Goal: Information Seeking & Learning: Learn about a topic

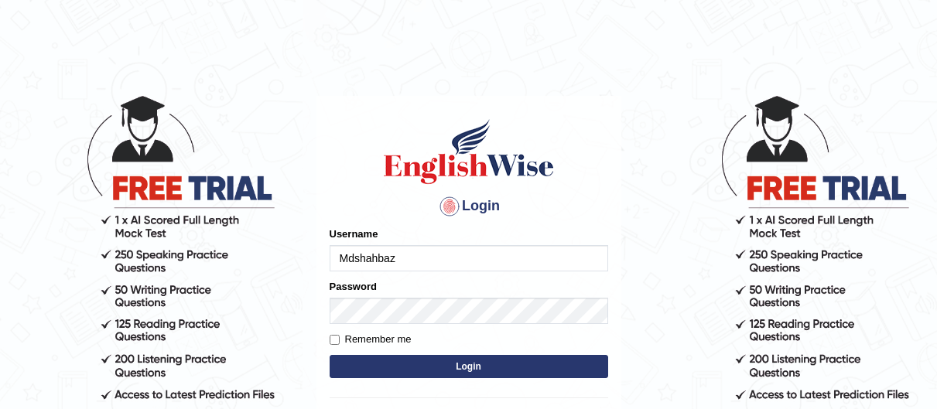
click at [426, 252] on input "Mdshahbaz" at bounding box center [469, 258] width 279 height 26
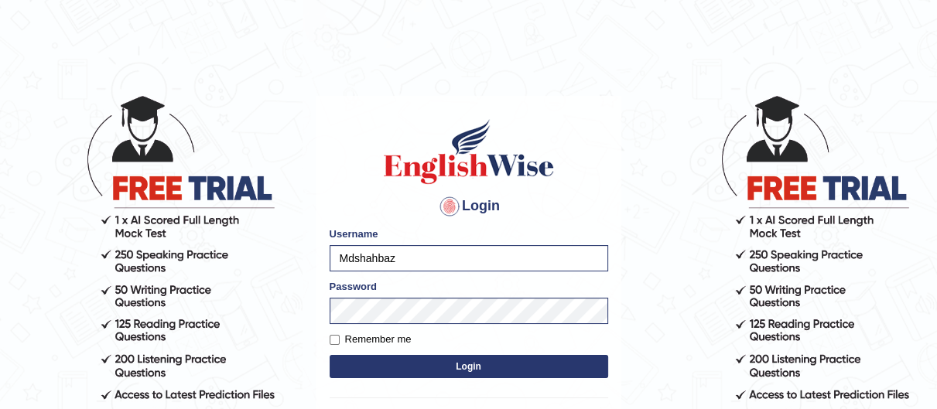
drag, startPoint x: 408, startPoint y: 262, endPoint x: 0, endPoint y: 318, distance: 411.8
click at [0, 318] on body "Login Please fix the following errors: Username Mdshahbaz Password Remember me …" at bounding box center [468, 251] width 937 height 409
click at [89, 351] on body "Login Please fix the following errors: Username JohnJarold Password Remember me…" at bounding box center [468, 251] width 937 height 409
drag, startPoint x: 413, startPoint y: 256, endPoint x: 0, endPoint y: 239, distance: 413.7
click at [0, 239] on body "Login Please fix the following errors: Username JohnJarold Password Remember me…" at bounding box center [468, 251] width 937 height 409
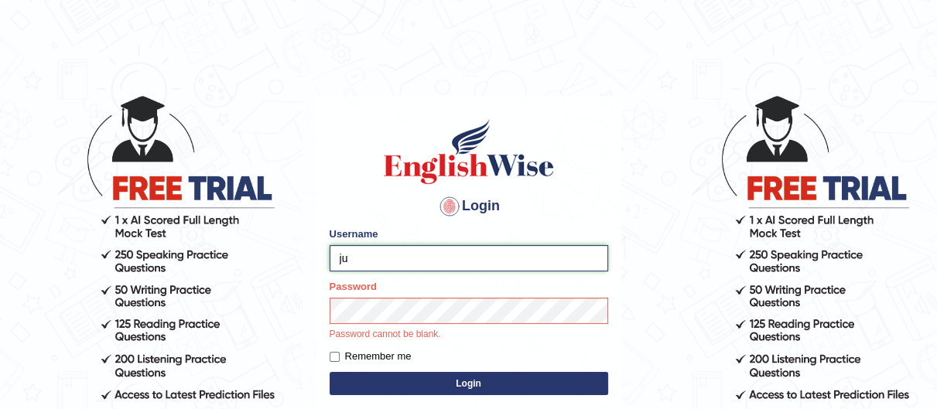
type input "JUDE3679"
drag, startPoint x: 433, startPoint y: 258, endPoint x: 180, endPoint y: 295, distance: 256.6
click at [180, 295] on body "Login Please fix the following errors: Username JUDE3679 Password Password cann…" at bounding box center [468, 251] width 937 height 409
click at [454, 385] on button "Login" at bounding box center [469, 383] width 279 height 23
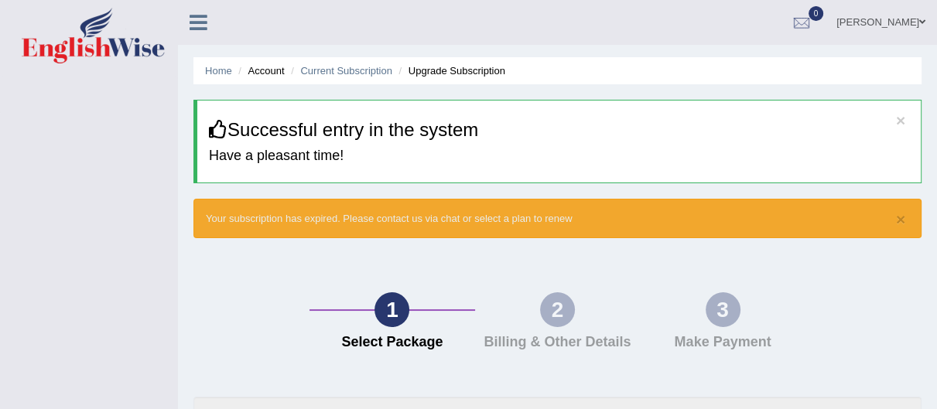
click at [924, 23] on span at bounding box center [923, 22] width 6 height 10
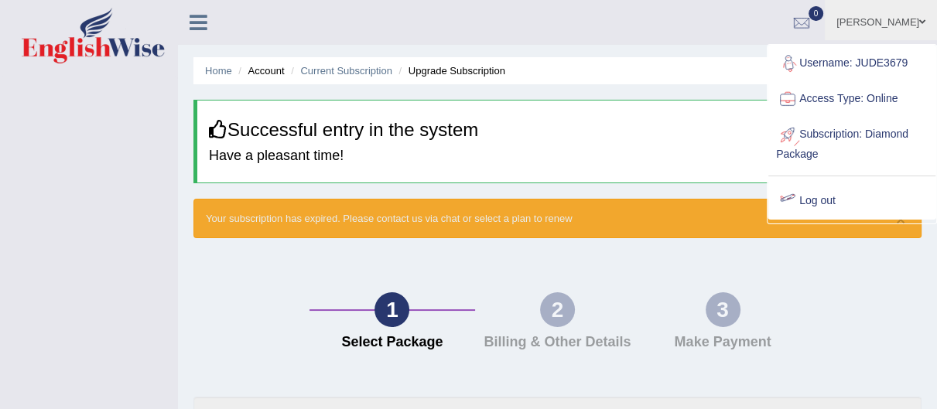
click at [831, 197] on link "Log out" at bounding box center [852, 201] width 167 height 36
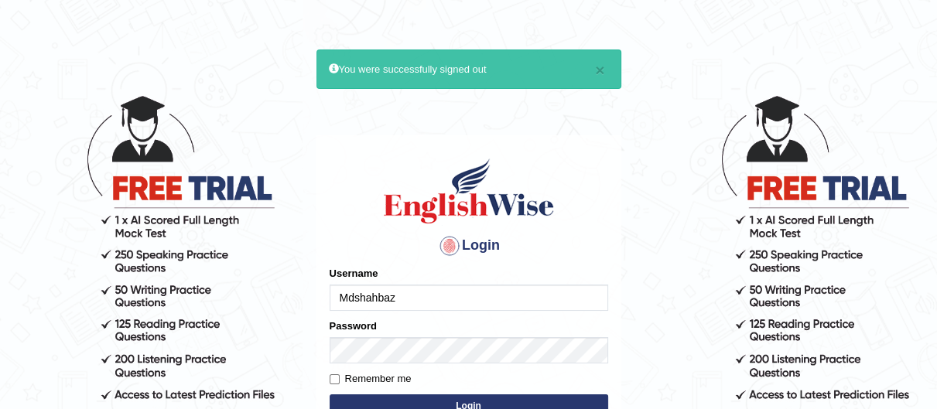
click at [440, 289] on input "Mdshahbaz" at bounding box center [469, 298] width 279 height 26
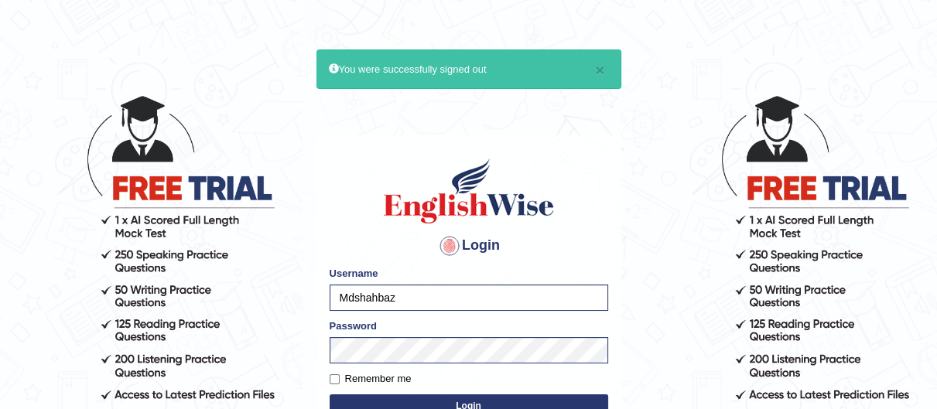
drag, startPoint x: 437, startPoint y: 292, endPoint x: 110, endPoint y: 289, distance: 327.4
click at [110, 289] on body "× You were successfully signed out Login Please fix the following errors: Usern…" at bounding box center [468, 251] width 937 height 409
type input "JohnJarold"
click at [87, 373] on body "× You were successfully signed out Login Please fix the following errors: Usern…" at bounding box center [468, 251] width 937 height 409
click at [330, 395] on button "Login" at bounding box center [469, 406] width 279 height 23
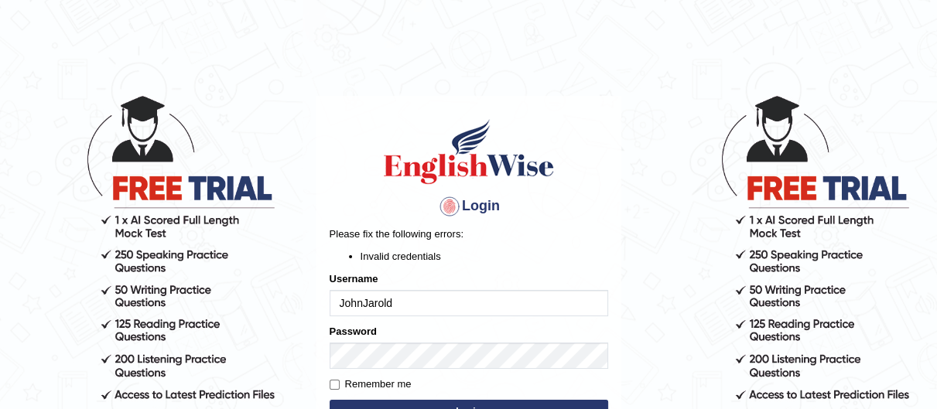
drag, startPoint x: 447, startPoint y: 295, endPoint x: 268, endPoint y: 316, distance: 180.0
click at [268, 316] on body "Login Please fix the following errors: Invalid credentials Username [PERSON_NAM…" at bounding box center [468, 251] width 937 height 409
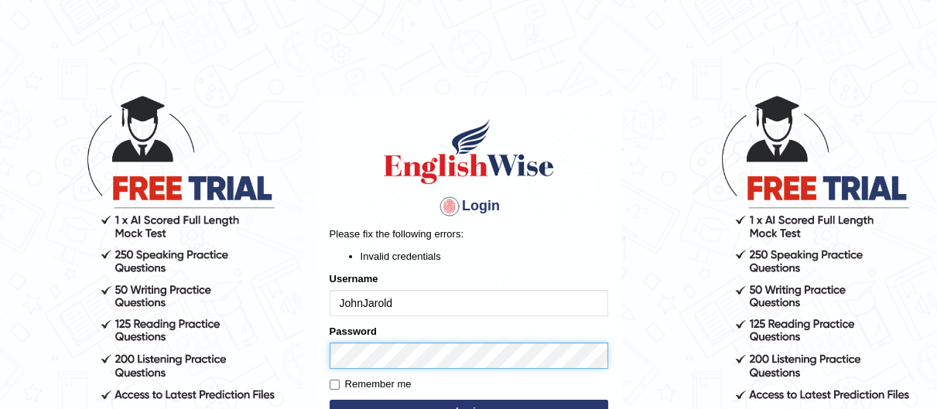
click at [208, 407] on html "Login Please fix the following errors: Invalid credentials Username JohnJarold …" at bounding box center [468, 204] width 937 height 409
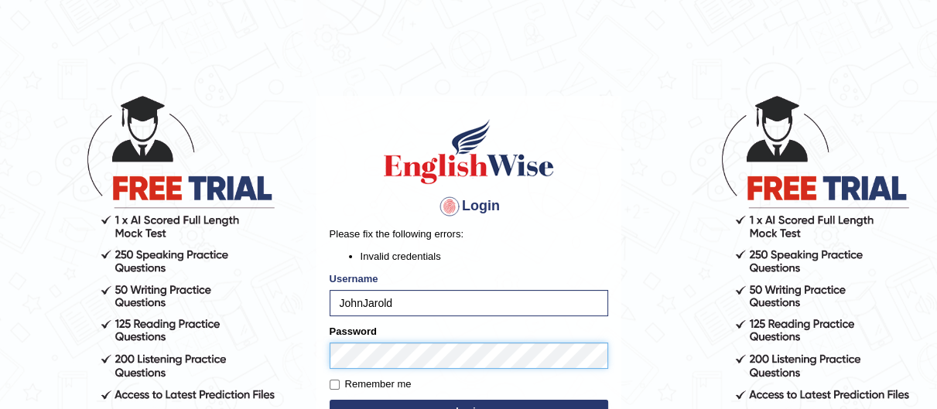
scroll to position [57, 0]
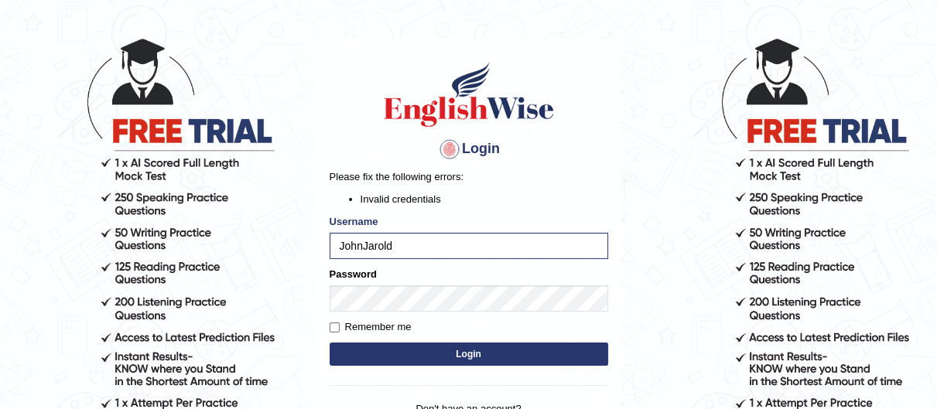
click at [390, 348] on button "Login" at bounding box center [469, 354] width 279 height 23
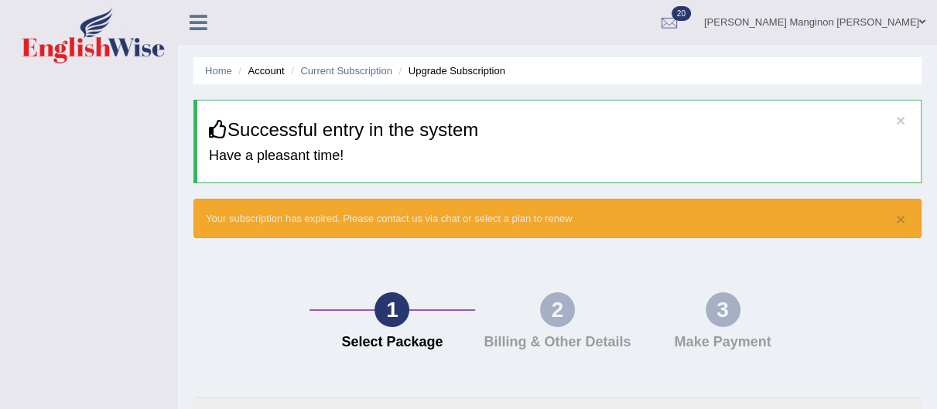
click at [916, 25] on link "[PERSON_NAME] Manginon [PERSON_NAME]" at bounding box center [815, 20] width 245 height 40
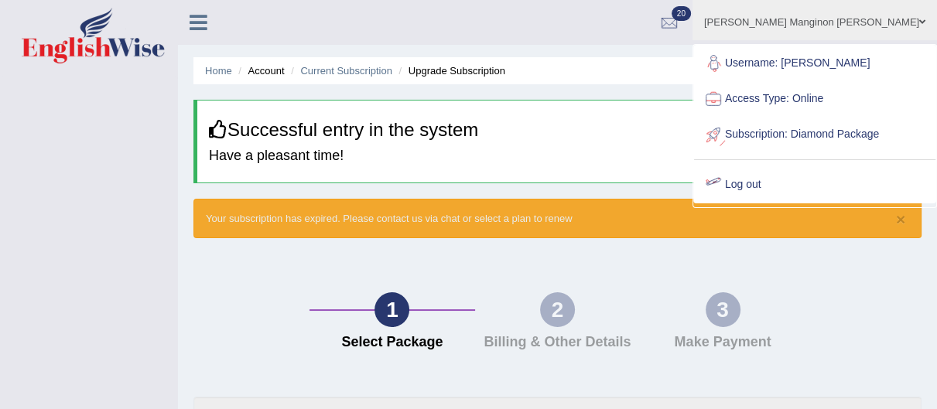
click at [824, 203] on link "Log out" at bounding box center [814, 185] width 241 height 36
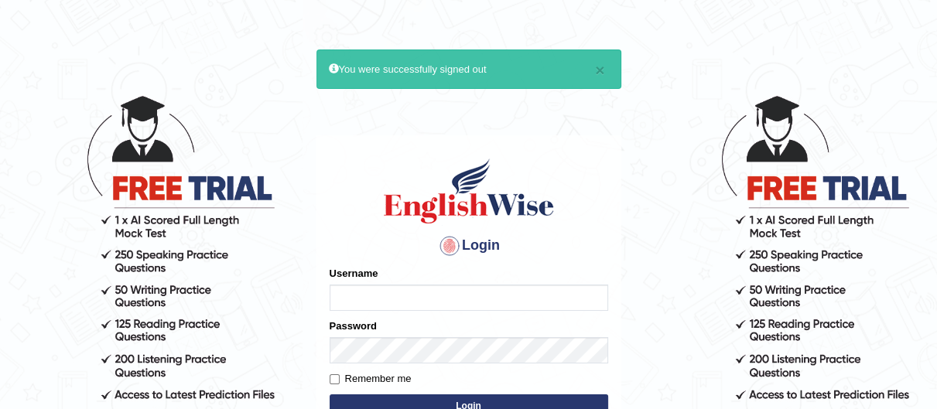
type input "Mdshahbaz"
click at [499, 298] on input "Mdshahbaz" at bounding box center [469, 298] width 279 height 26
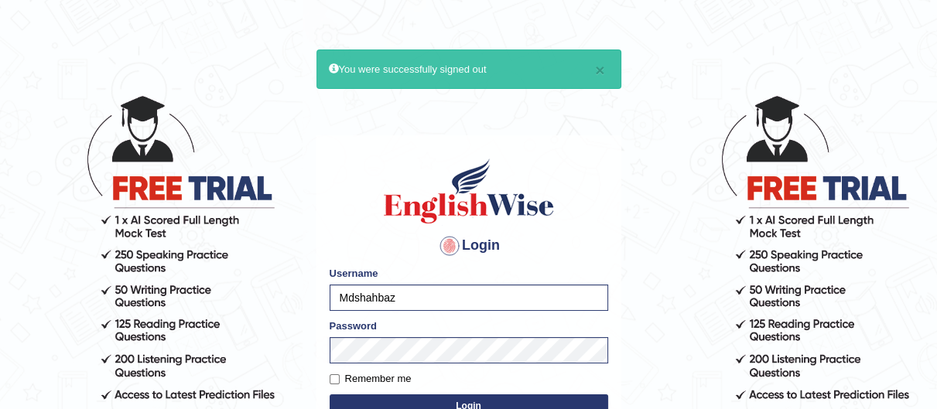
drag, startPoint x: 404, startPoint y: 293, endPoint x: 82, endPoint y: 312, distance: 322.6
click at [82, 312] on body "× You were successfully signed out Login Please fix the following errors: Usern…" at bounding box center [468, 251] width 937 height 409
type input "Lovedeep8409"
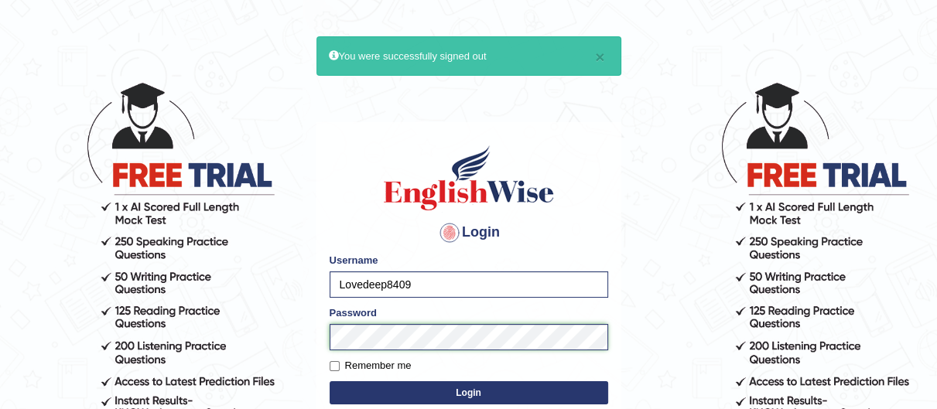
click at [0, 399] on body "× You were successfully signed out Login Please fix the following errors: Usern…" at bounding box center [468, 238] width 937 height 409
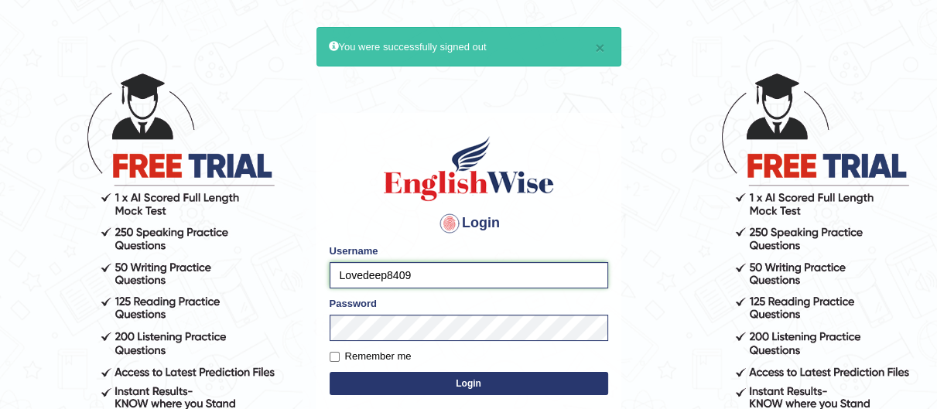
click at [353, 272] on input "Lovedeep8409" at bounding box center [469, 275] width 279 height 26
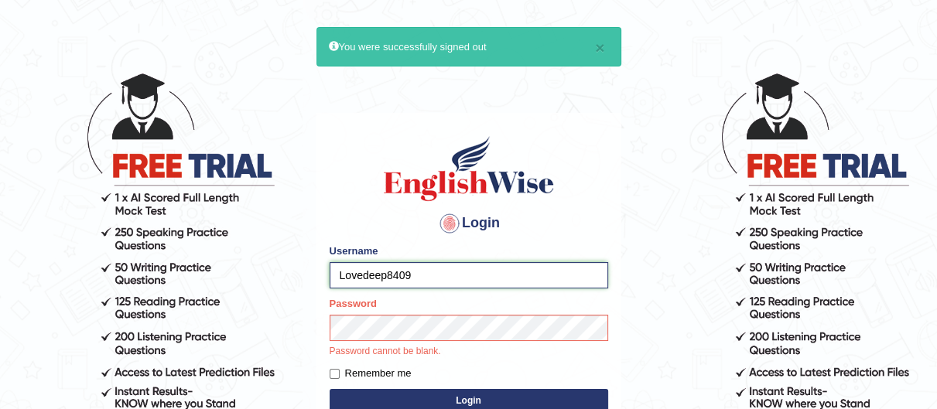
click at [353, 272] on input "Lovedeep8409" at bounding box center [469, 275] width 279 height 26
click at [428, 396] on form "Please fix the following errors: Username Lovedeep8409 Password Password cannot…" at bounding box center [469, 330] width 279 height 173
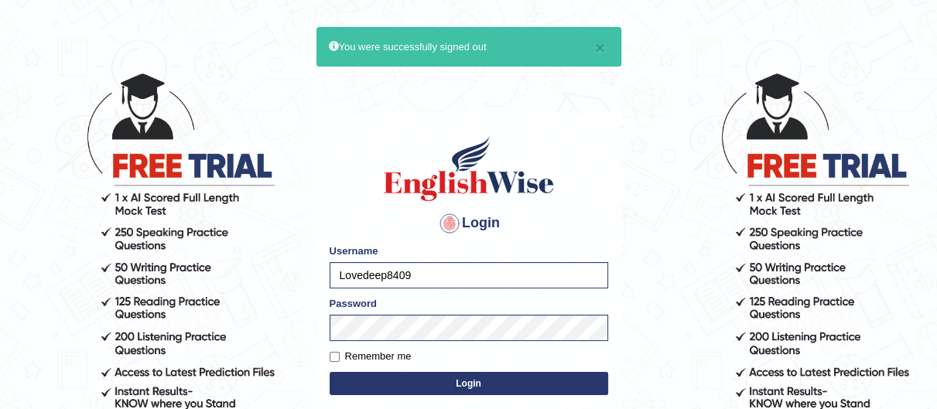
click at [428, 396] on form "Please fix the following errors: Username Lovedeep8409 Password Remember me Log…" at bounding box center [469, 322] width 279 height 156
click at [434, 379] on button "Login" at bounding box center [469, 383] width 279 height 23
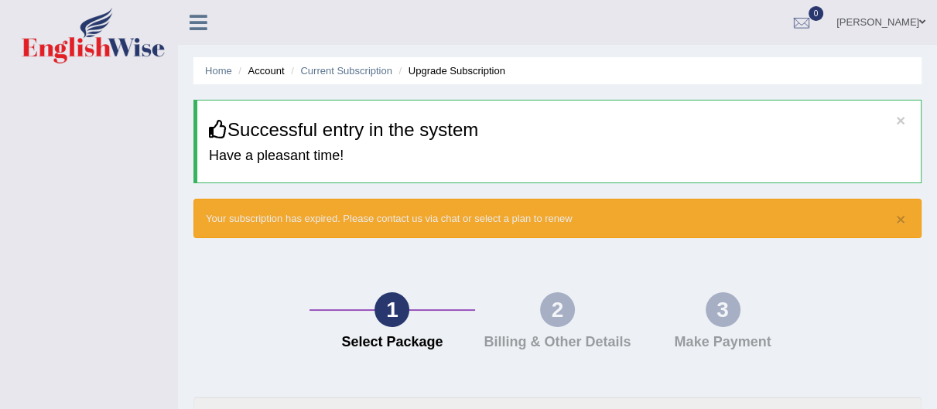
click at [912, 22] on link "Lovedeep Singh" at bounding box center [881, 20] width 112 height 40
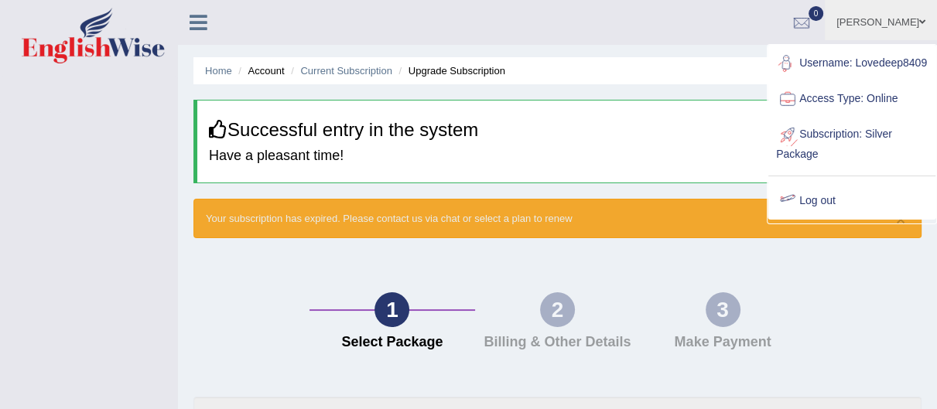
click at [789, 213] on div at bounding box center [787, 201] width 23 height 23
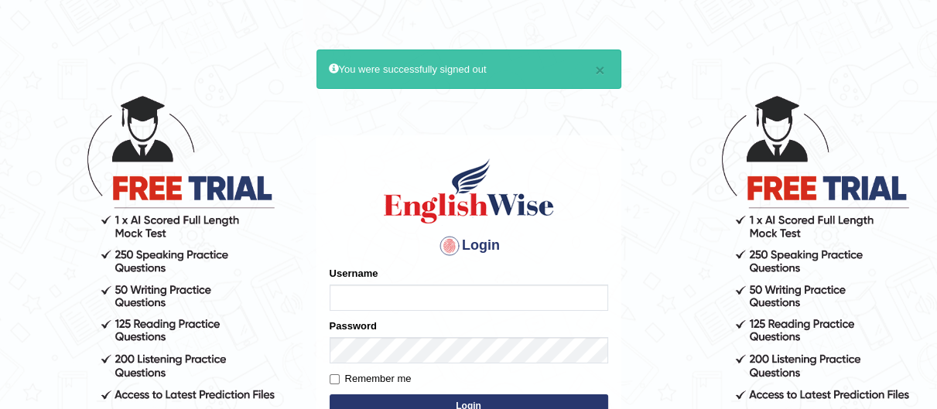
type input "Mdshahbaz"
click at [471, 296] on input "Mdshahbaz" at bounding box center [469, 298] width 279 height 26
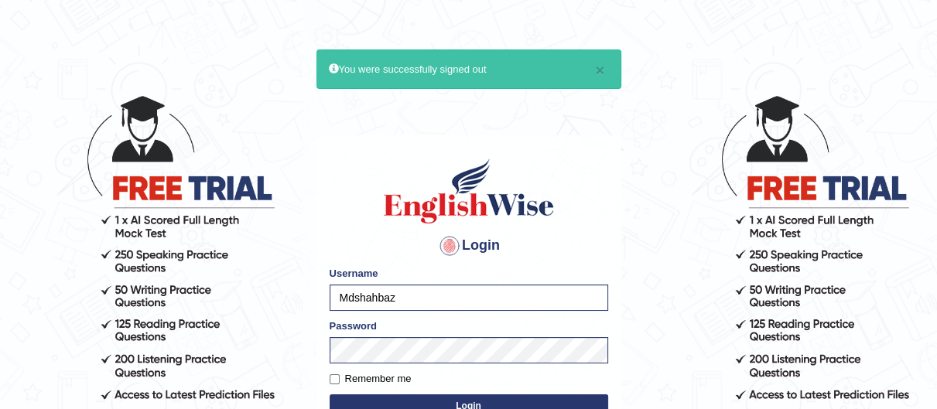
drag, startPoint x: 478, startPoint y: 300, endPoint x: 20, endPoint y: 327, distance: 459.0
click at [20, 327] on body "× You were successfully signed out Login Please fix the following errors: Usern…" at bounding box center [468, 251] width 937 height 409
type input "Nirlaychoksi"
click at [471, 401] on button "Login" at bounding box center [469, 406] width 279 height 23
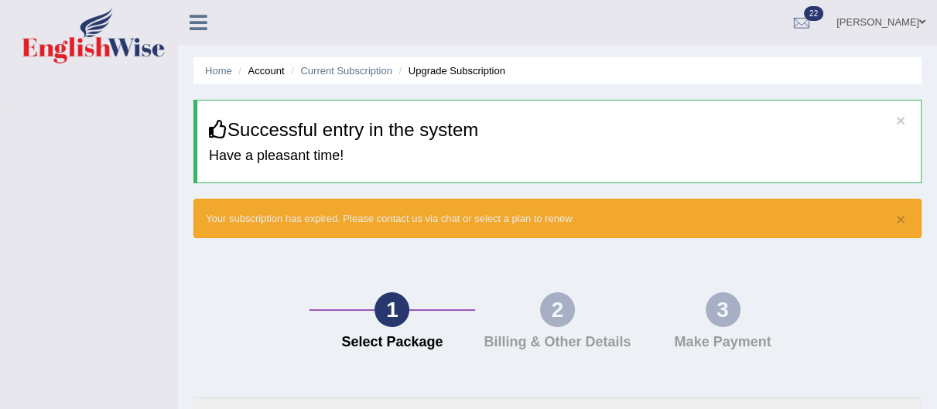
click at [911, 29] on link "Nirlaykumar Dineshbhai Choksi" at bounding box center [881, 20] width 112 height 40
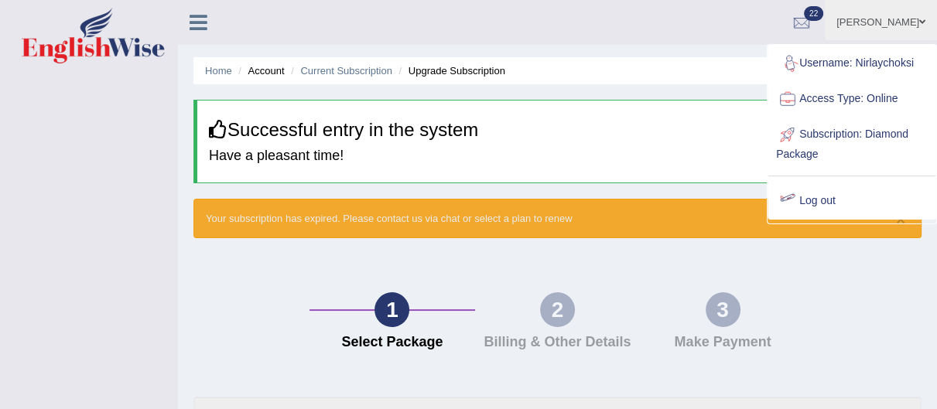
click at [822, 201] on link "Log out" at bounding box center [852, 201] width 167 height 36
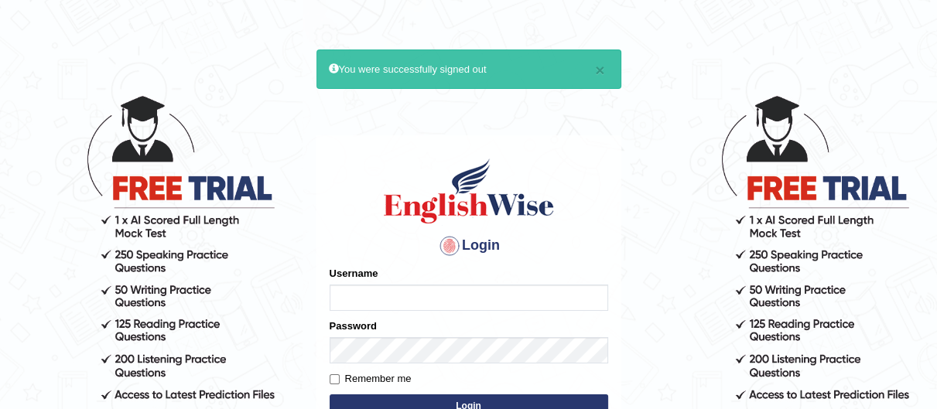
type input "Nirlaychoksi"
drag, startPoint x: 410, startPoint y: 302, endPoint x: 206, endPoint y: 318, distance: 205.0
click at [206, 318] on body "× You were successfully signed out Login Please fix the following errors: Usern…" at bounding box center [468, 251] width 937 height 409
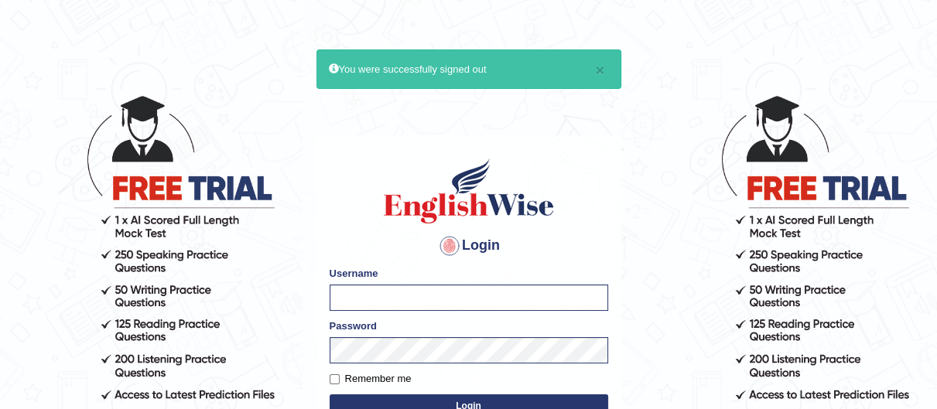
type input "b"
type input "v"
type input "c"
type input "x"
type input "l"
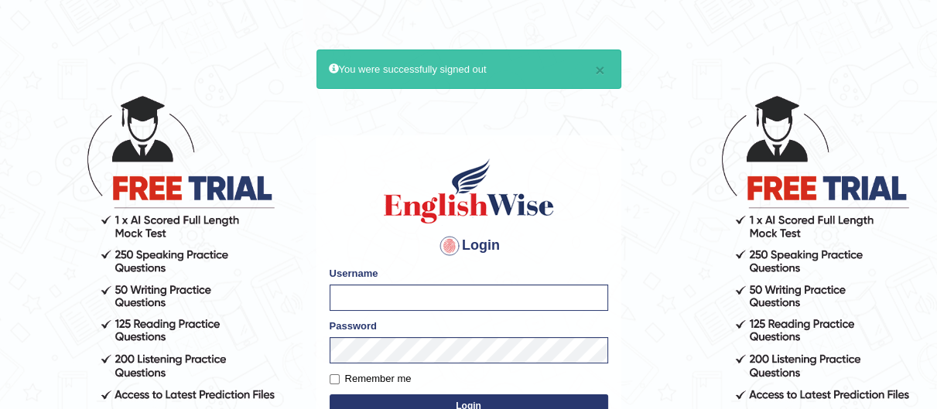
type input "o"
type input "i"
type input "ijazhussain"
click at [185, 370] on body "× You were successfully signed out Login Please fix the following errors: Usern…" at bounding box center [468, 251] width 937 height 409
click at [364, 307] on input "ijazhussain" at bounding box center [469, 298] width 279 height 26
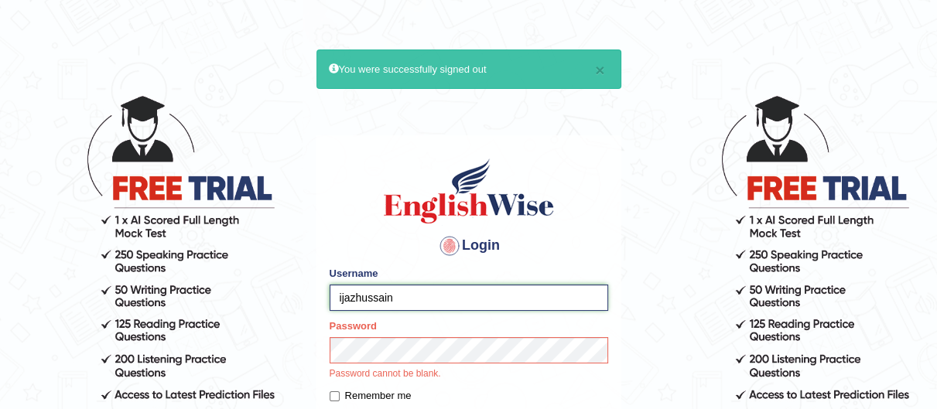
drag, startPoint x: 422, startPoint y: 299, endPoint x: 309, endPoint y: 298, distance: 113.0
click at [309, 298] on body "× You were successfully signed out Login Please fix the following errors: Usern…" at bounding box center [468, 251] width 937 height 409
type input "f"
type input "gulabshaperween"
click at [396, 293] on input "gulabshaperween" at bounding box center [469, 298] width 279 height 26
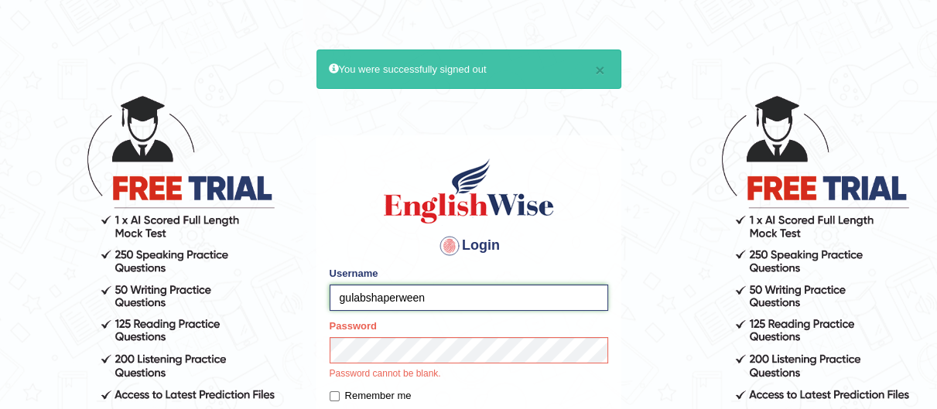
click at [396, 293] on input "gulabshaperween" at bounding box center [469, 298] width 279 height 26
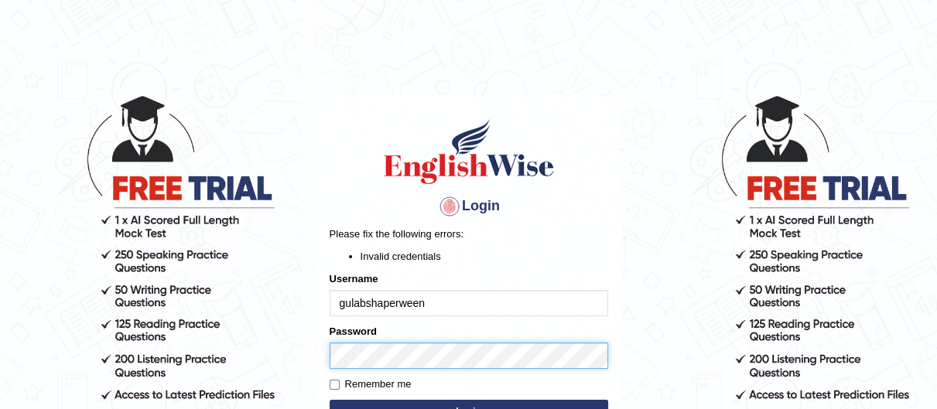
click at [233, 338] on body "Login Please fix the following errors: Invalid credentials Username gulabshaper…" at bounding box center [468, 251] width 937 height 409
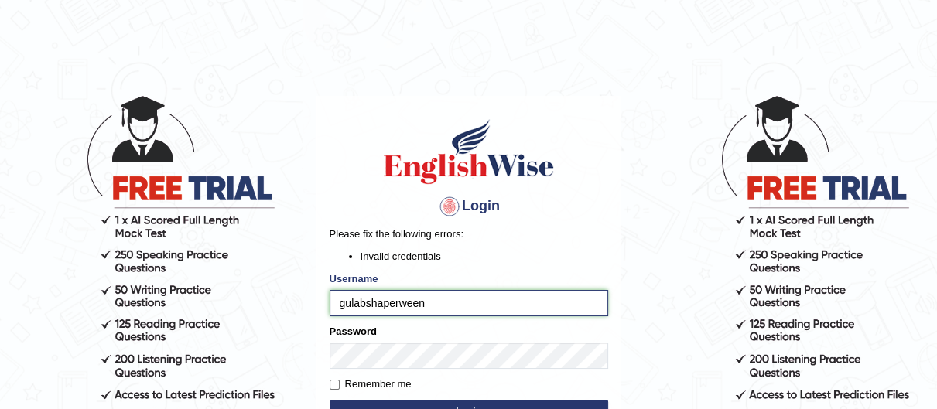
click at [374, 293] on input "gulabshaperween" at bounding box center [469, 303] width 279 height 26
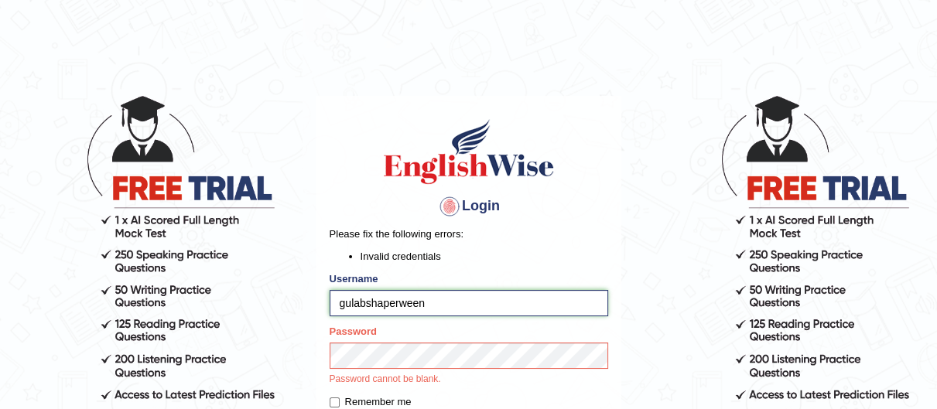
click at [374, 293] on input "gulabshaperween" at bounding box center [469, 303] width 279 height 26
type input "d"
type input "s"
type input "Aladodeen"
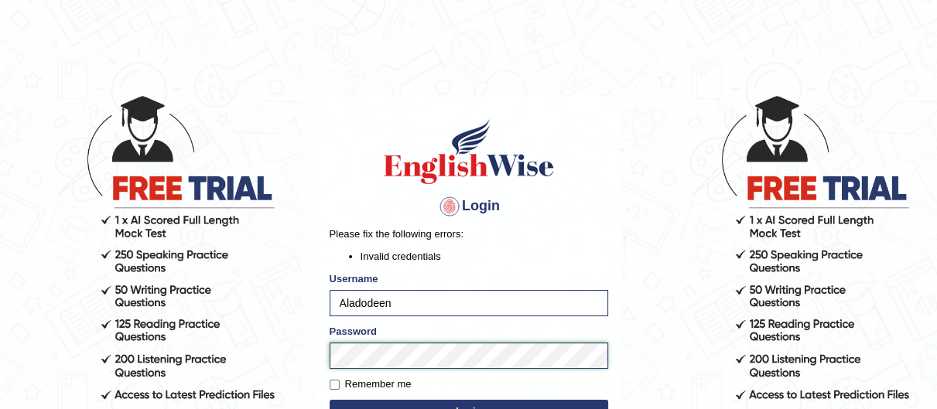
click at [246, 348] on body "Login Please fix the following errors: Invalid credentials Username Aladodeen P…" at bounding box center [468, 251] width 937 height 409
click at [330, 400] on button "Login" at bounding box center [469, 411] width 279 height 23
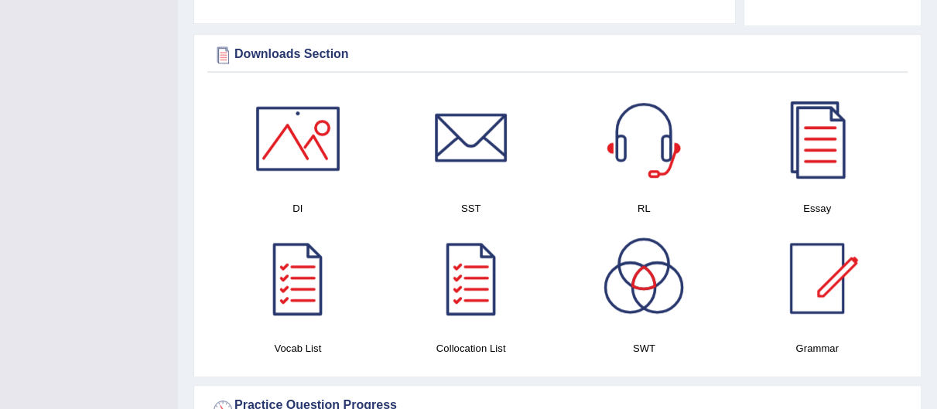
scroll to position [879, 0]
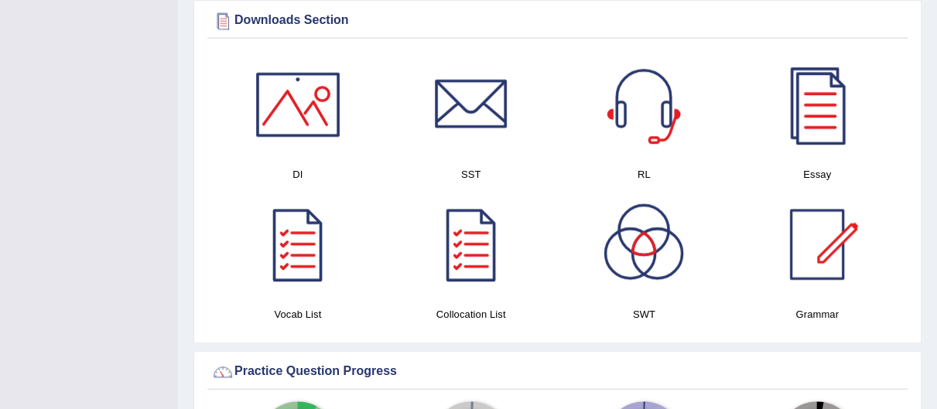
drag, startPoint x: 940, startPoint y: 60, endPoint x: 947, endPoint y: 207, distance: 146.5
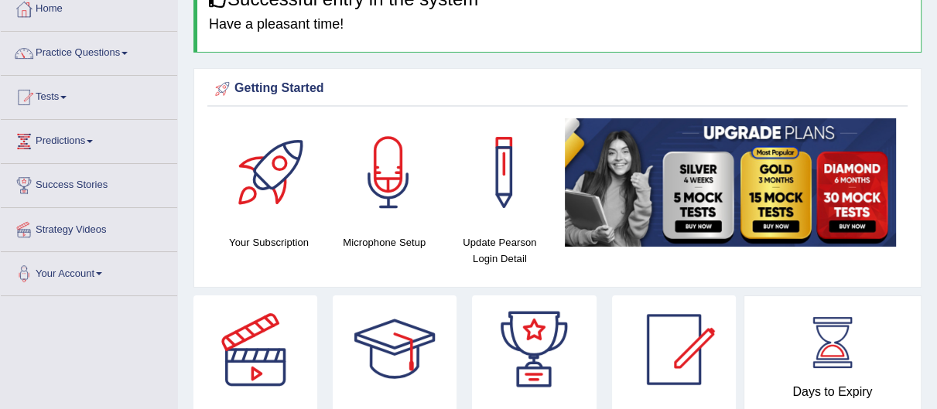
scroll to position [5, 0]
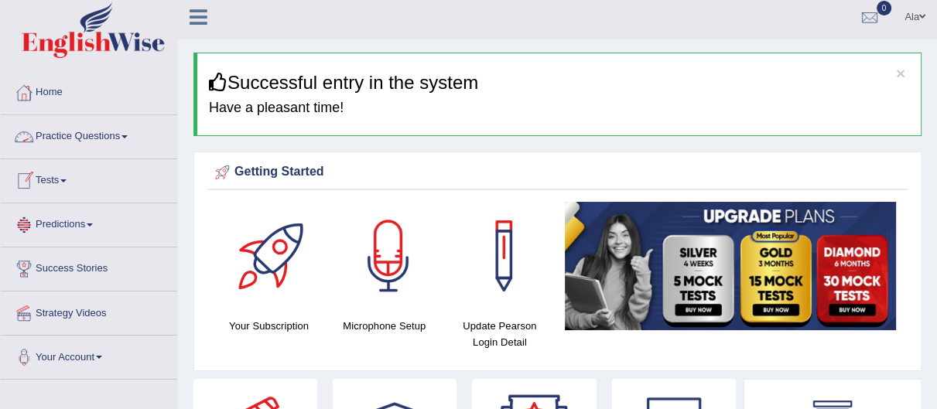
click at [131, 147] on link "Practice Questions" at bounding box center [89, 134] width 176 height 39
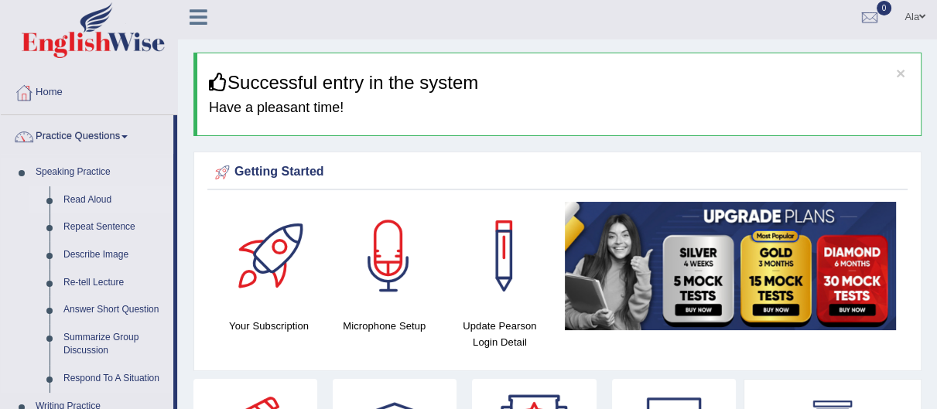
click at [102, 195] on link "Read Aloud" at bounding box center [115, 201] width 117 height 28
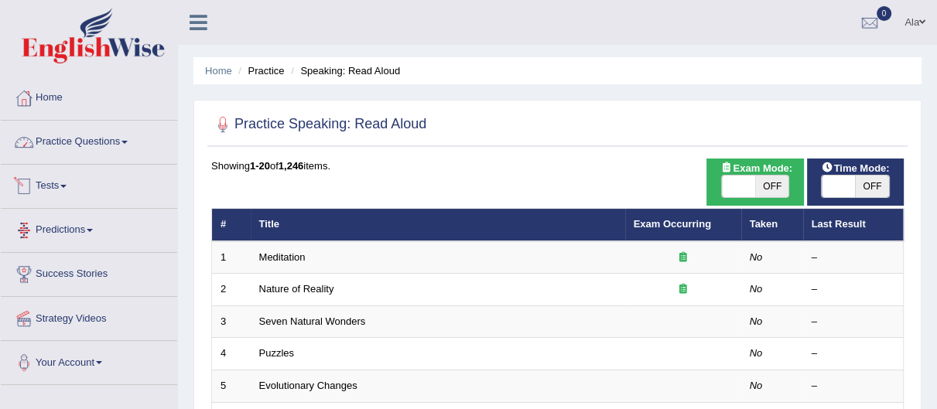
click at [77, 158] on link "Practice Questions" at bounding box center [89, 140] width 176 height 39
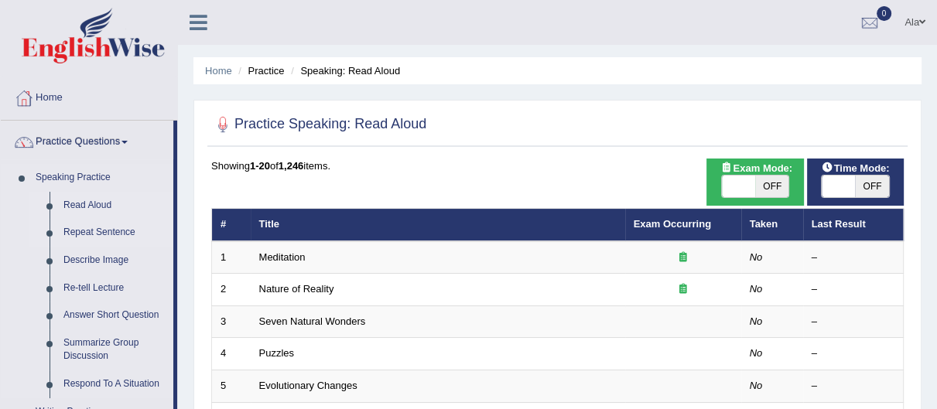
click at [91, 232] on link "Repeat Sentence" at bounding box center [115, 233] width 117 height 28
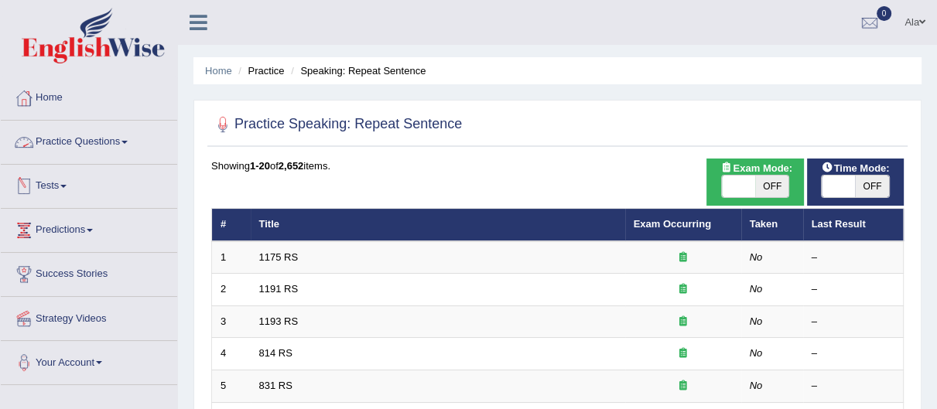
click at [88, 140] on link "Practice Questions" at bounding box center [89, 140] width 176 height 39
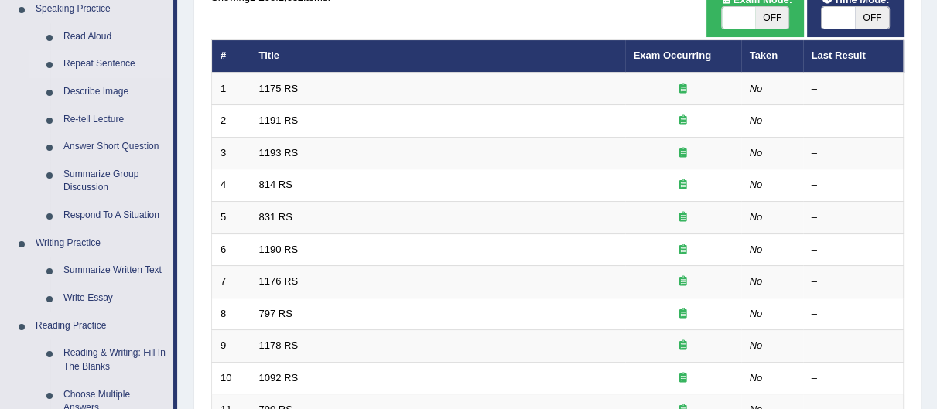
scroll to position [173, 0]
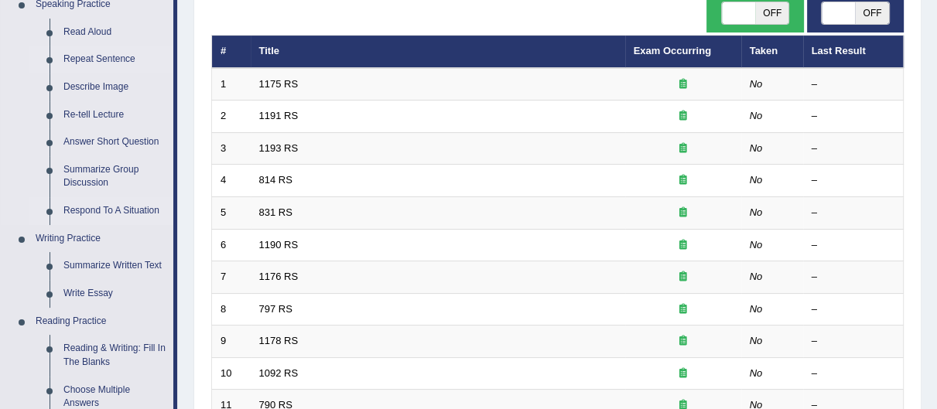
click at [123, 208] on link "Respond To A Situation" at bounding box center [115, 211] width 117 height 28
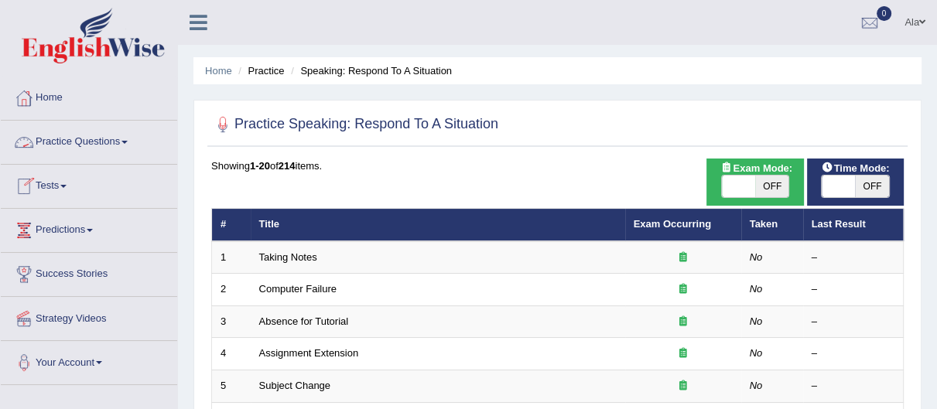
click at [108, 156] on link "Practice Questions" at bounding box center [89, 140] width 176 height 39
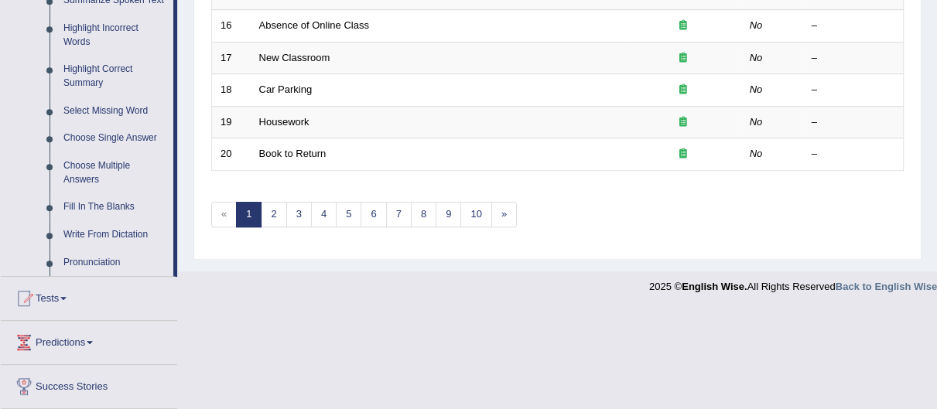
scroll to position [719, 0]
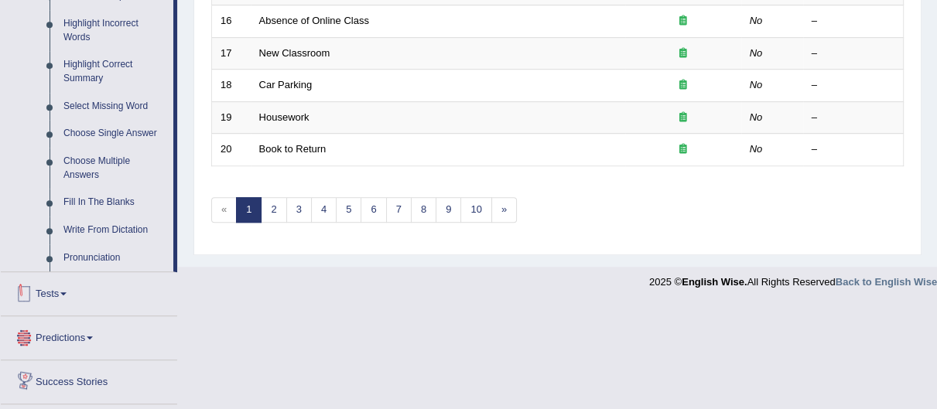
click at [63, 272] on link "Tests" at bounding box center [89, 291] width 176 height 39
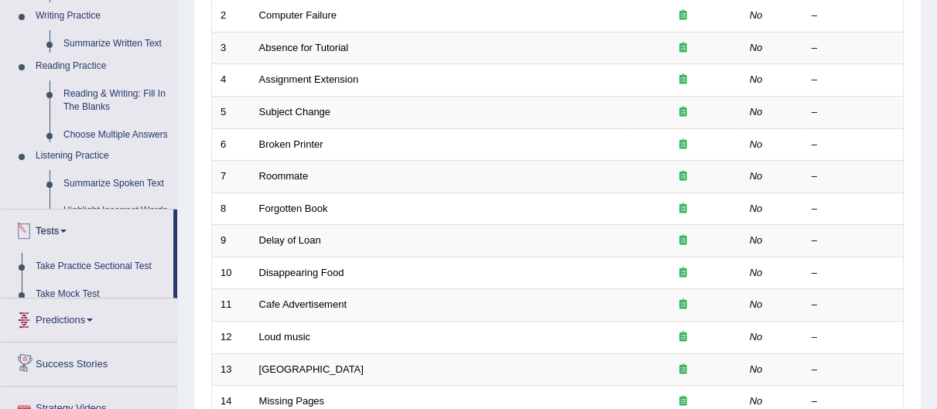
scroll to position [199, 0]
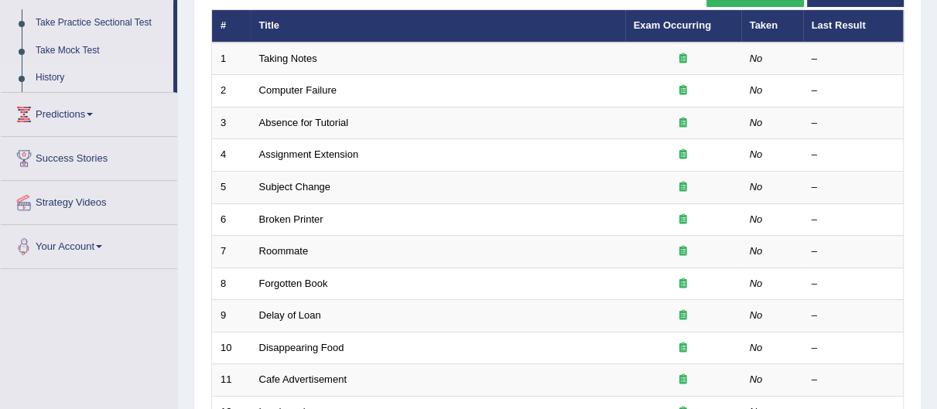
click at [41, 72] on link "History" at bounding box center [101, 78] width 145 height 28
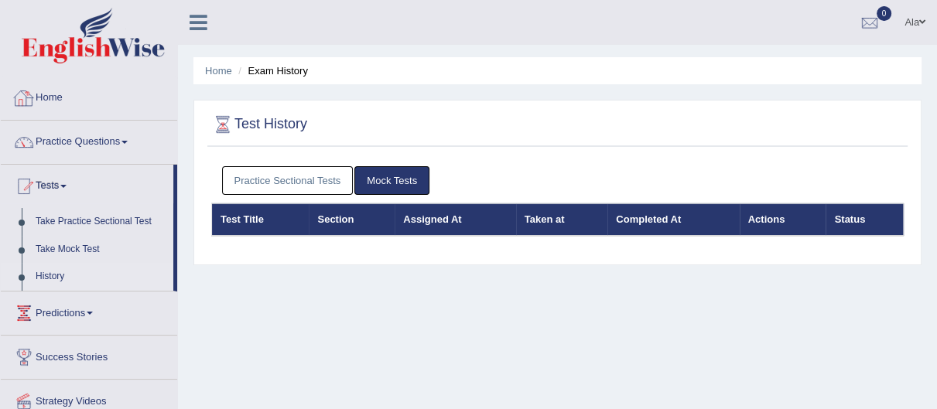
click at [272, 170] on link "Practice Sectional Tests" at bounding box center [288, 180] width 132 height 29
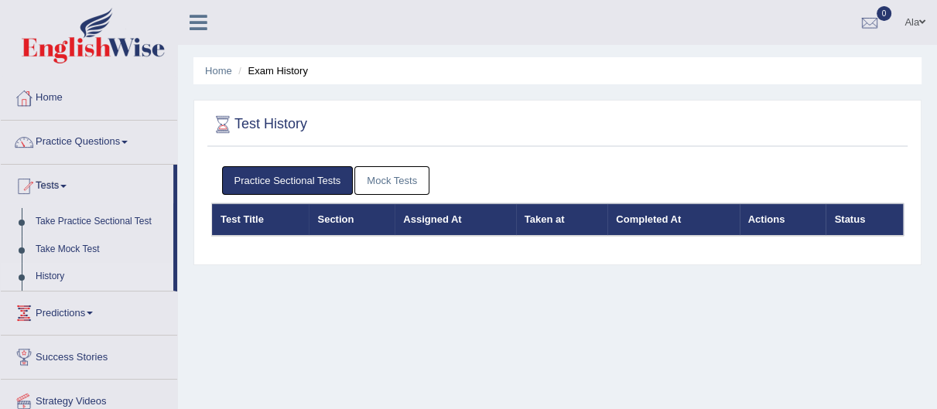
click at [386, 188] on link "Mock Tests" at bounding box center [392, 180] width 75 height 29
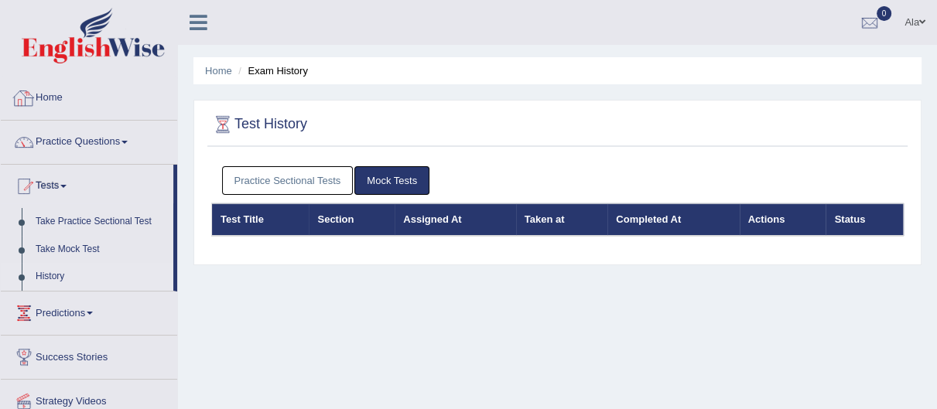
click at [117, 101] on link "Home" at bounding box center [89, 96] width 176 height 39
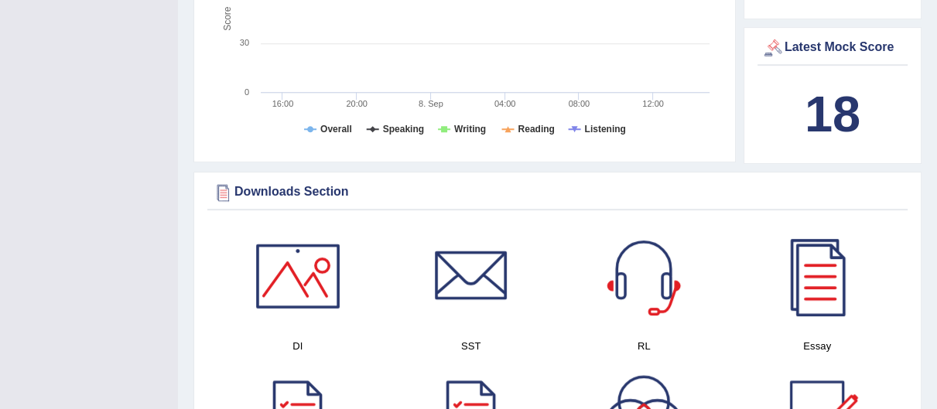
scroll to position [611, 0]
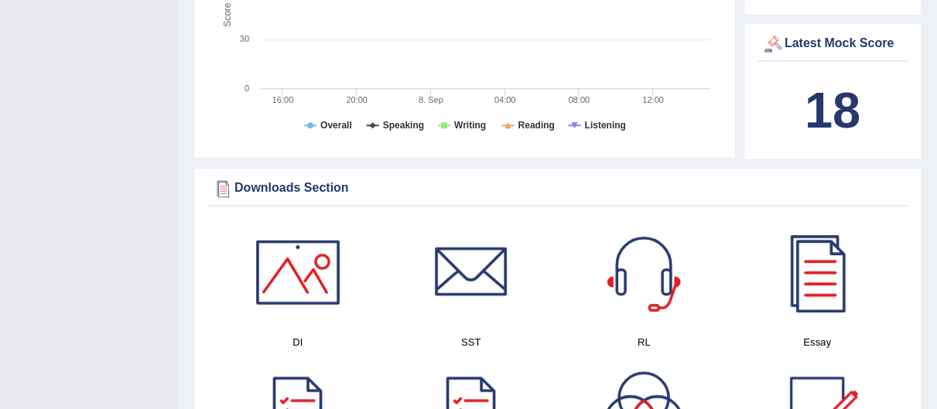
drag, startPoint x: 947, startPoint y: 71, endPoint x: 947, endPoint y: 178, distance: 106.8
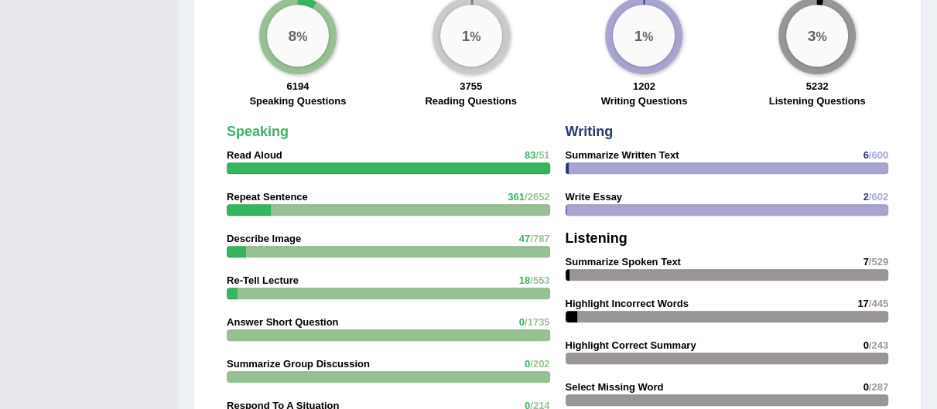
scroll to position [0, 0]
